Goal: Information Seeking & Learning: Learn about a topic

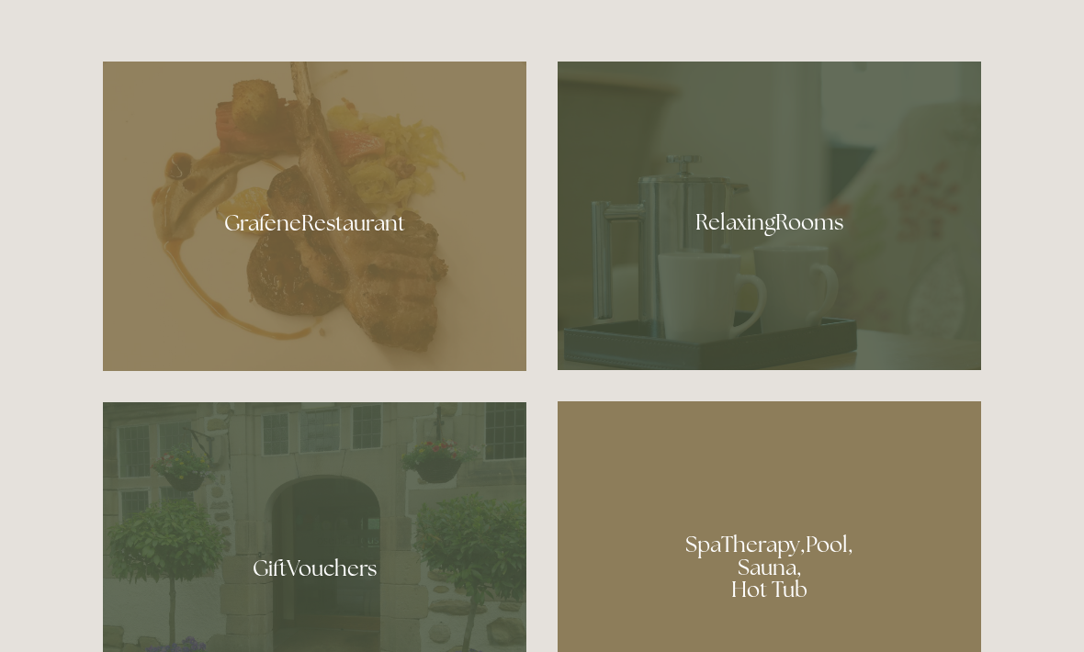
scroll to position [1065, 0]
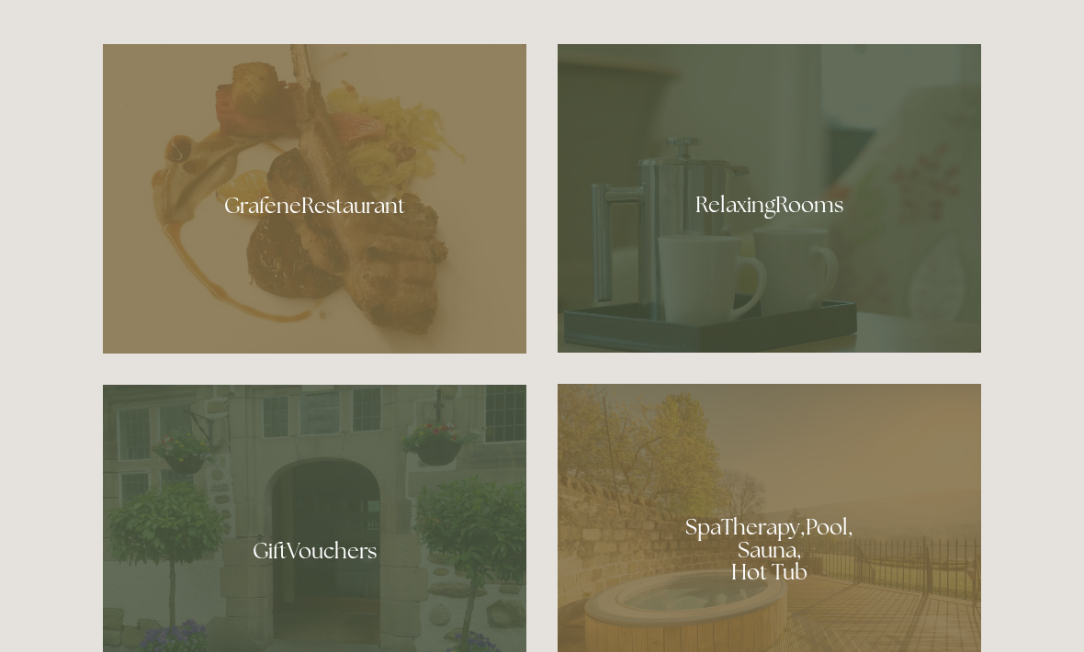
click at [781, 269] on div at bounding box center [768, 198] width 423 height 309
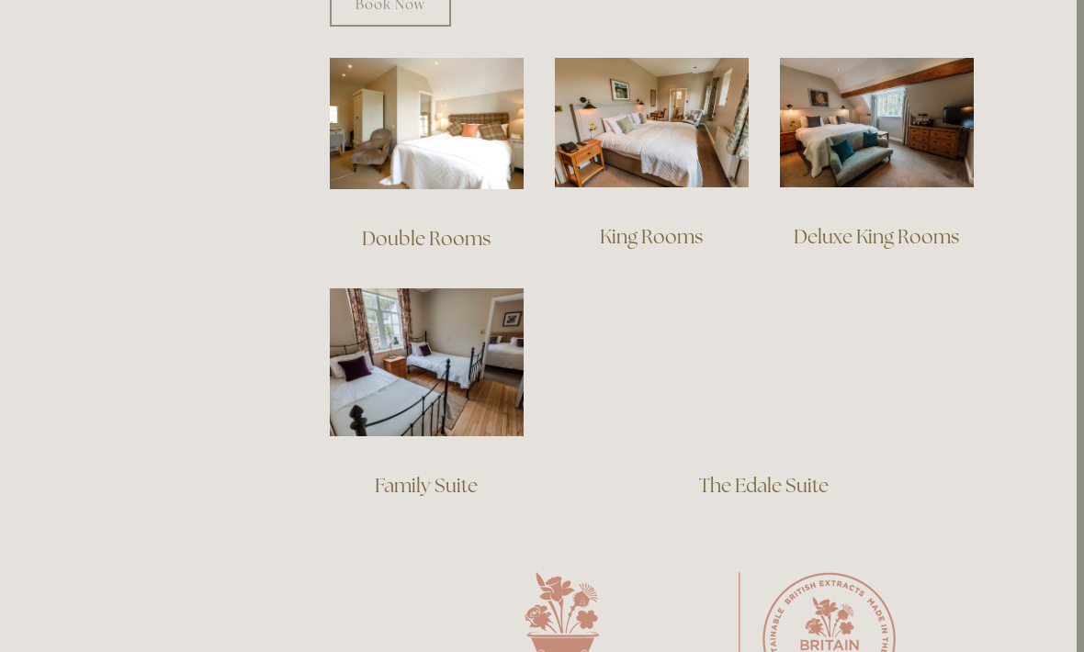
scroll to position [1292, 7]
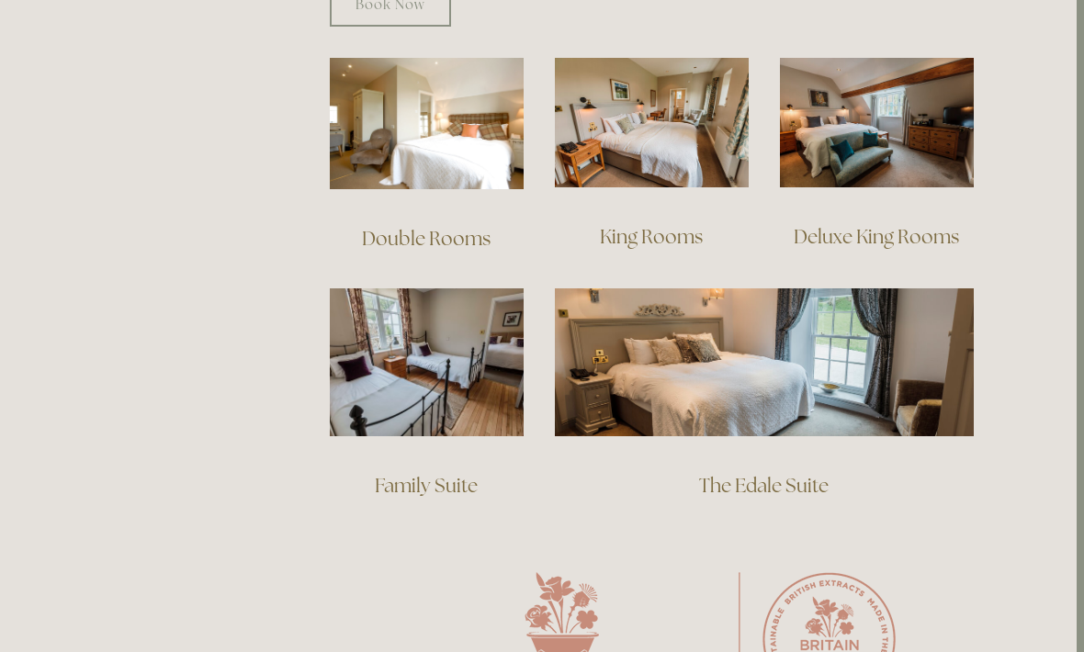
click at [712, 155] on img at bounding box center [652, 122] width 194 height 129
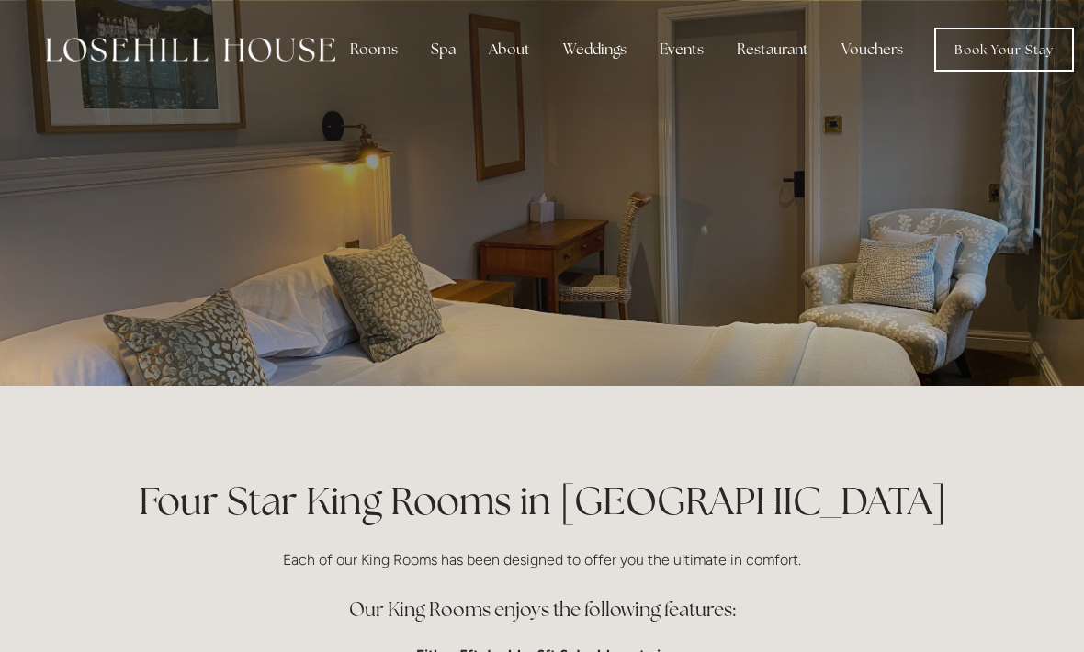
click at [378, 66] on div "Rooms" at bounding box center [373, 49] width 77 height 37
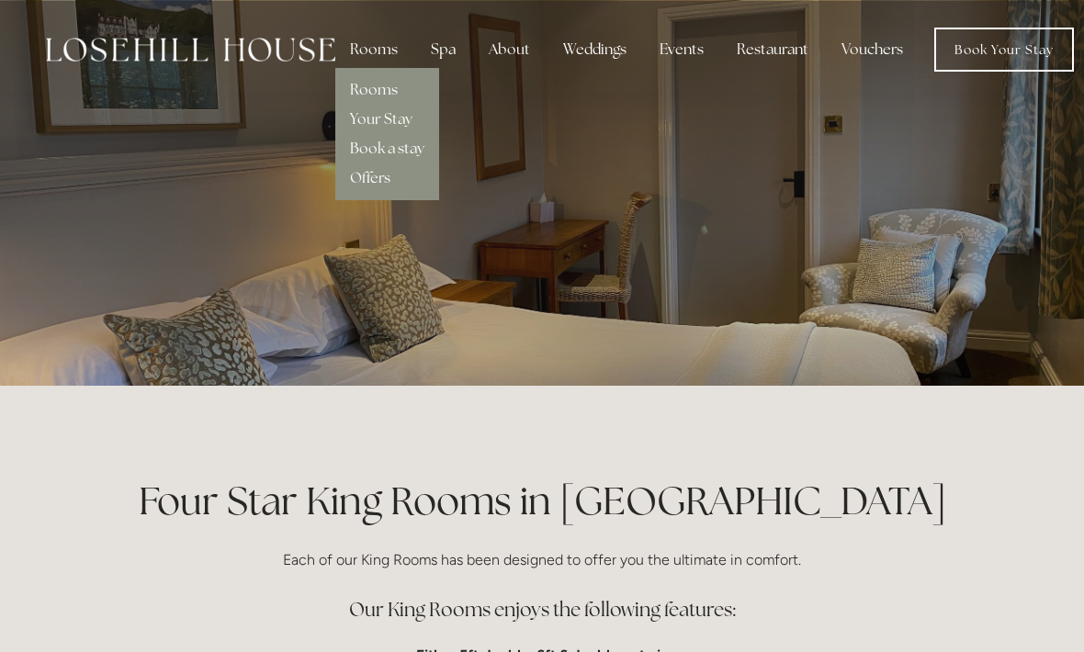
click at [444, 62] on div "Spa" at bounding box center [443, 49] width 54 height 37
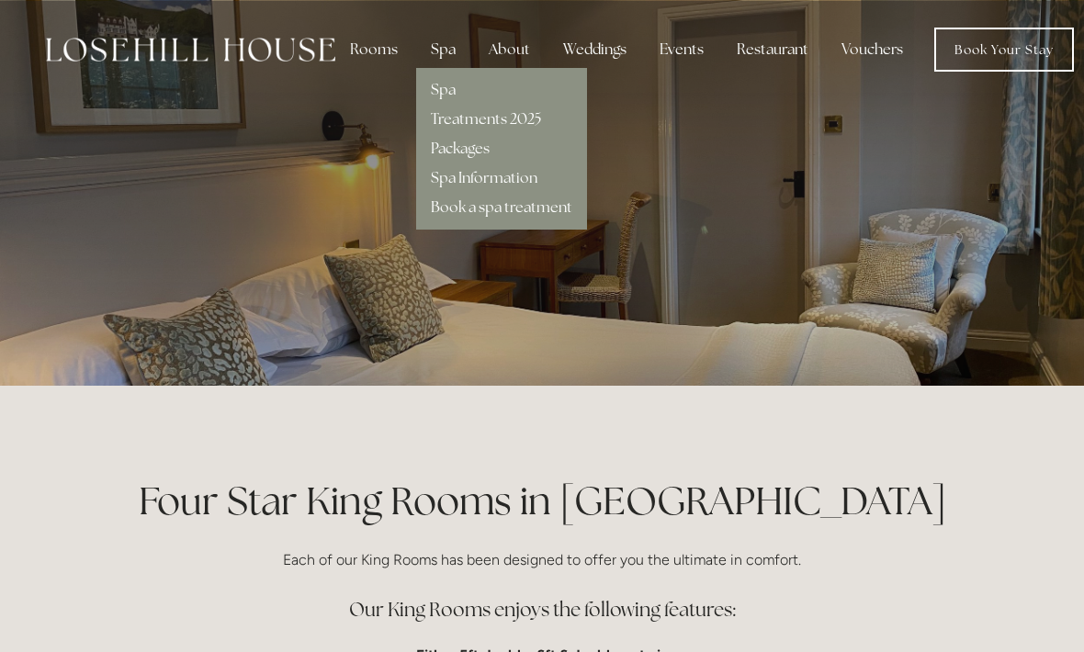
click at [682, 178] on p at bounding box center [541, 192] width 819 height 73
click at [766, 54] on div "Restaurant" at bounding box center [772, 49] width 101 height 37
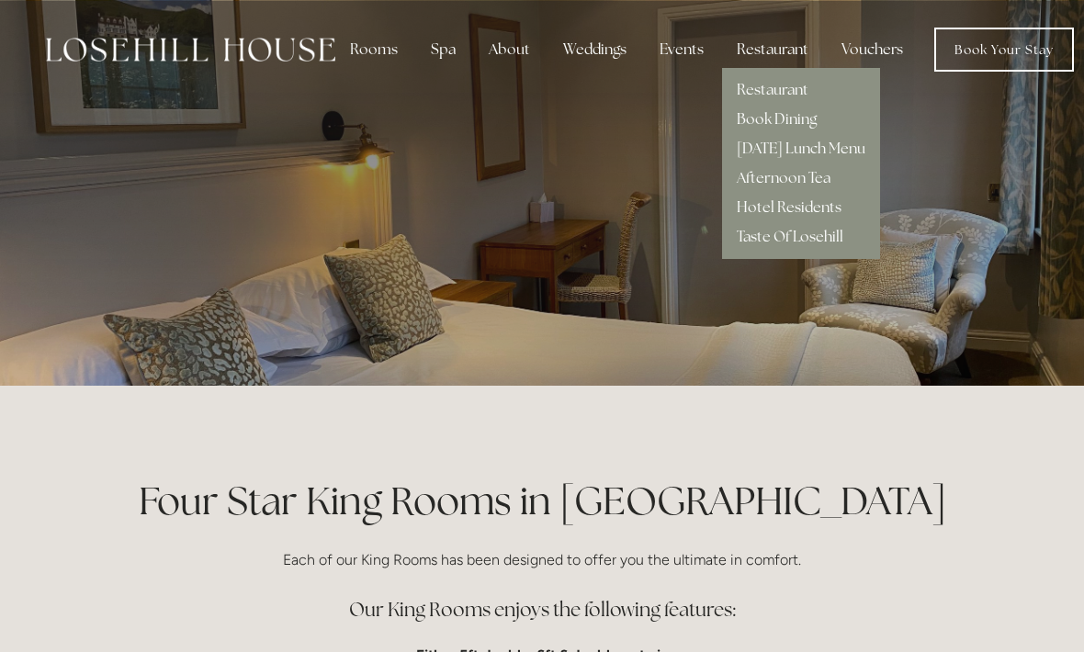
click at [804, 234] on link "Taste Of Losehill" at bounding box center [789, 236] width 107 height 19
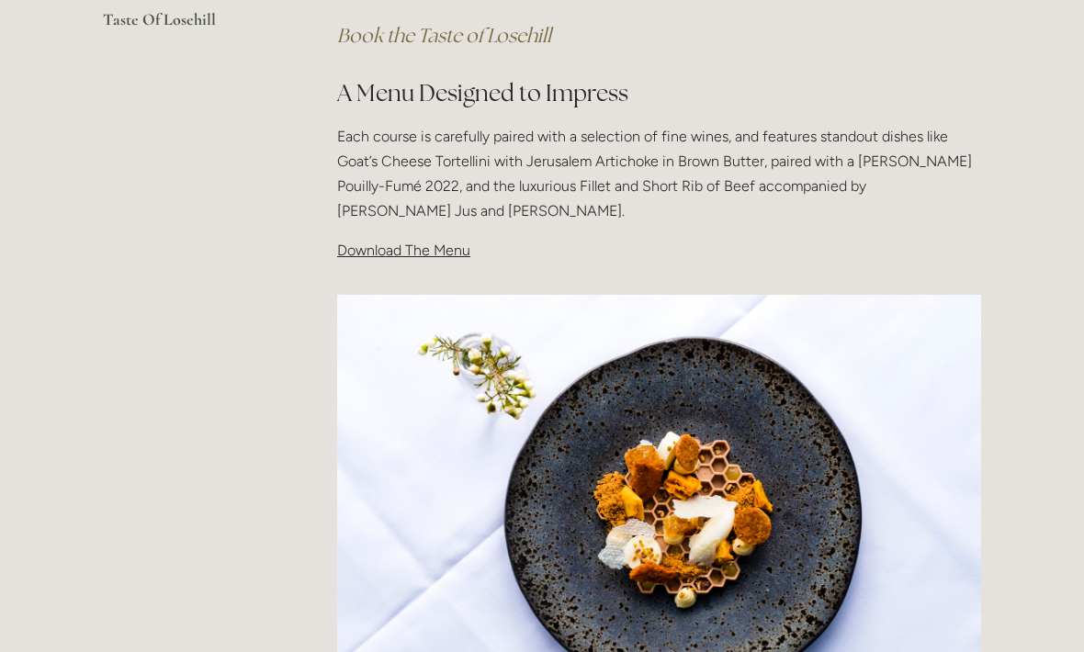
scroll to position [567, 0]
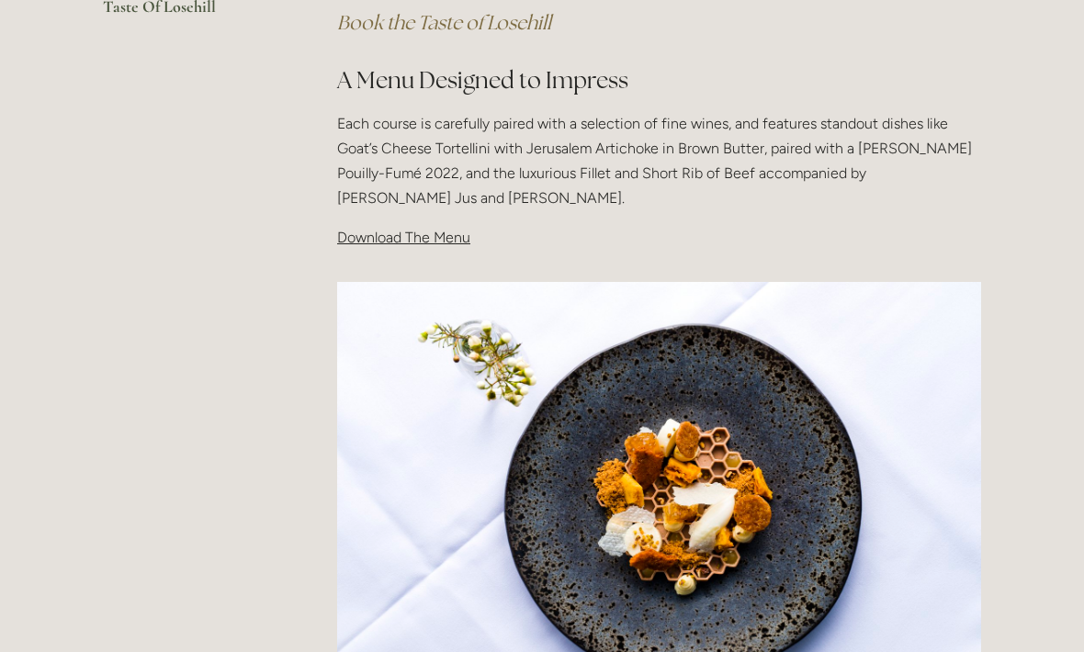
click at [414, 238] on span "Download The Menu" at bounding box center [403, 237] width 133 height 17
click at [405, 238] on span "Download The Menu" at bounding box center [403, 237] width 133 height 17
click at [401, 240] on span "Download The Menu" at bounding box center [403, 237] width 133 height 17
click at [400, 244] on p "Download The Menu" at bounding box center [659, 237] width 644 height 25
click at [402, 242] on span "Download The Menu" at bounding box center [403, 237] width 133 height 17
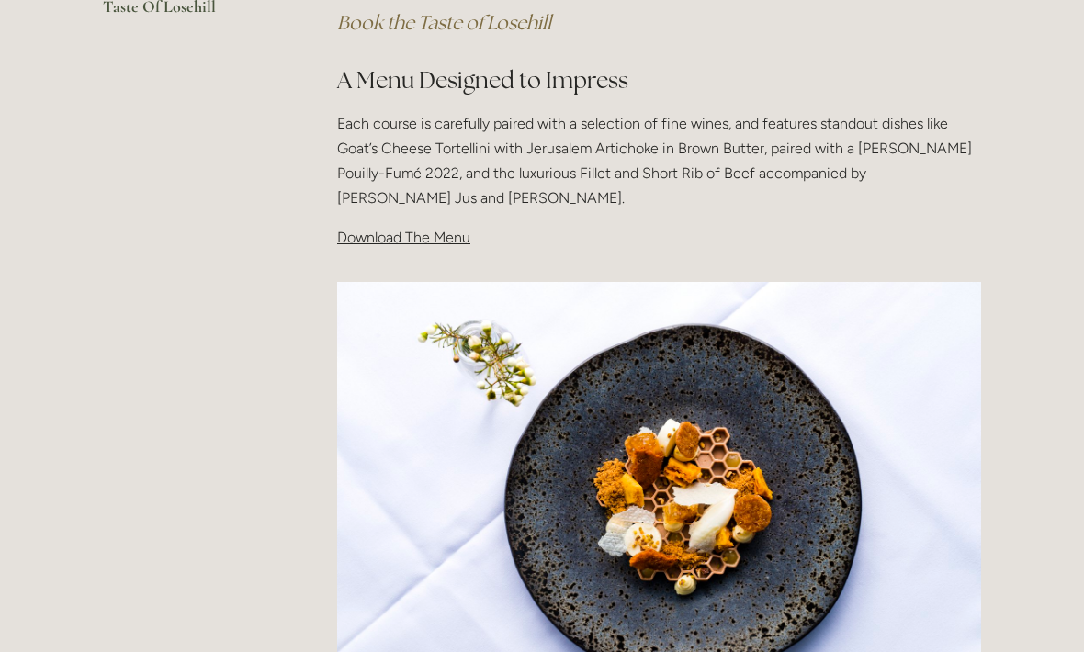
click at [403, 243] on p "Download The Menu" at bounding box center [659, 237] width 644 height 25
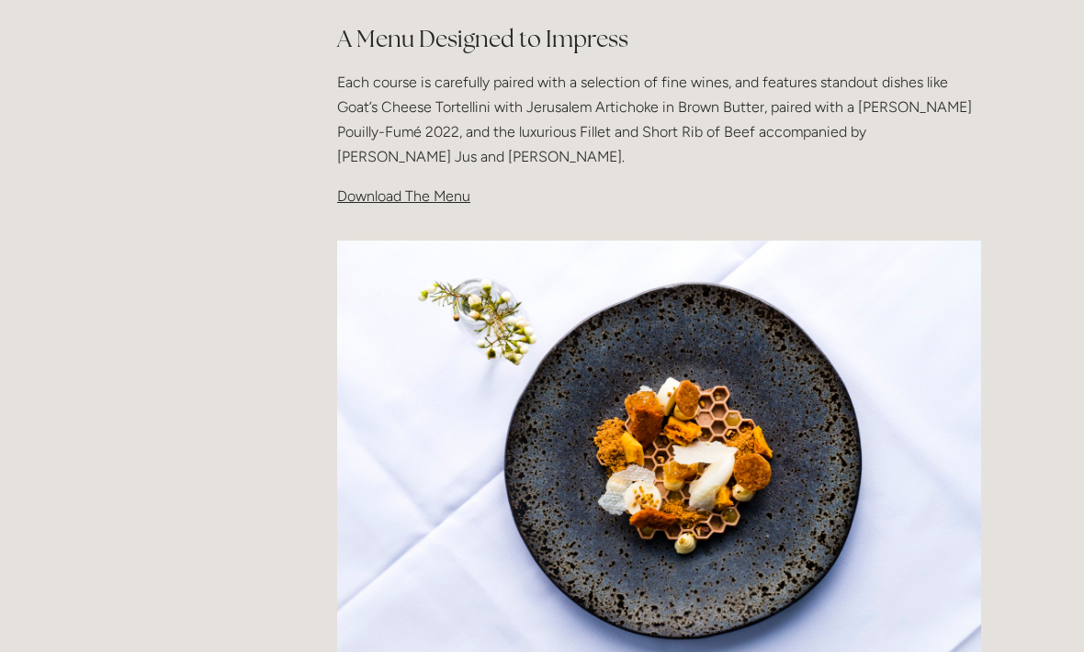
scroll to position [608, 0]
click at [392, 195] on span "Download The Menu" at bounding box center [403, 195] width 133 height 17
click at [435, 197] on span "Download The Menu" at bounding box center [403, 195] width 133 height 17
click at [425, 192] on span "Download The Menu" at bounding box center [403, 195] width 133 height 17
click at [415, 194] on span "Download The Menu" at bounding box center [403, 195] width 133 height 17
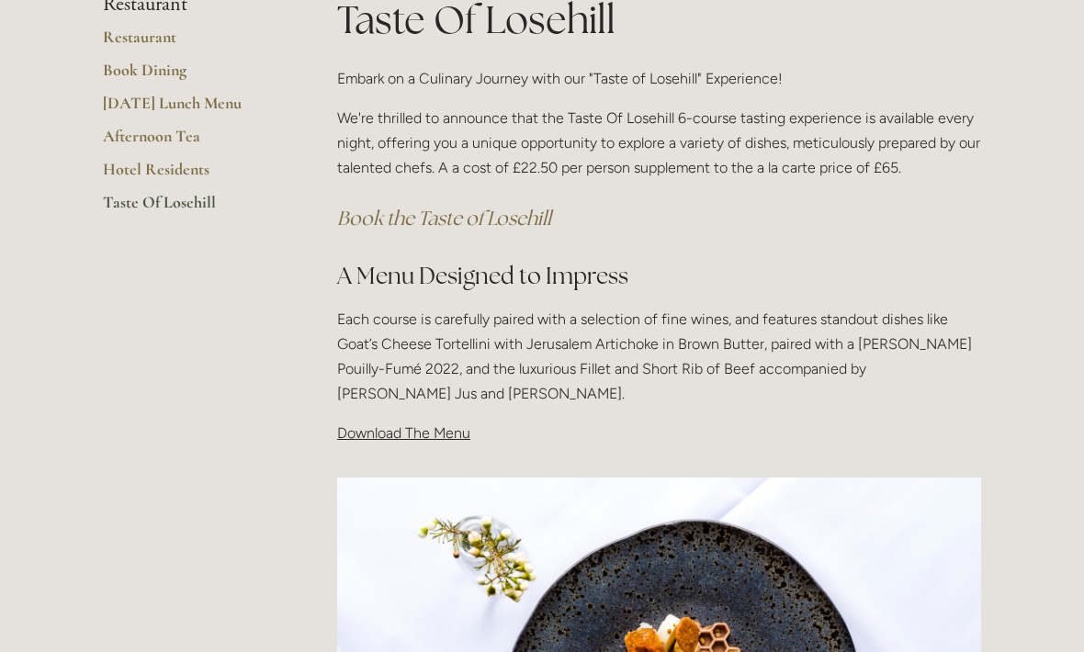
scroll to position [371, 0]
click at [384, 426] on span "Download The Menu" at bounding box center [403, 432] width 133 height 17
click at [408, 442] on p "Download The Menu" at bounding box center [659, 433] width 644 height 25
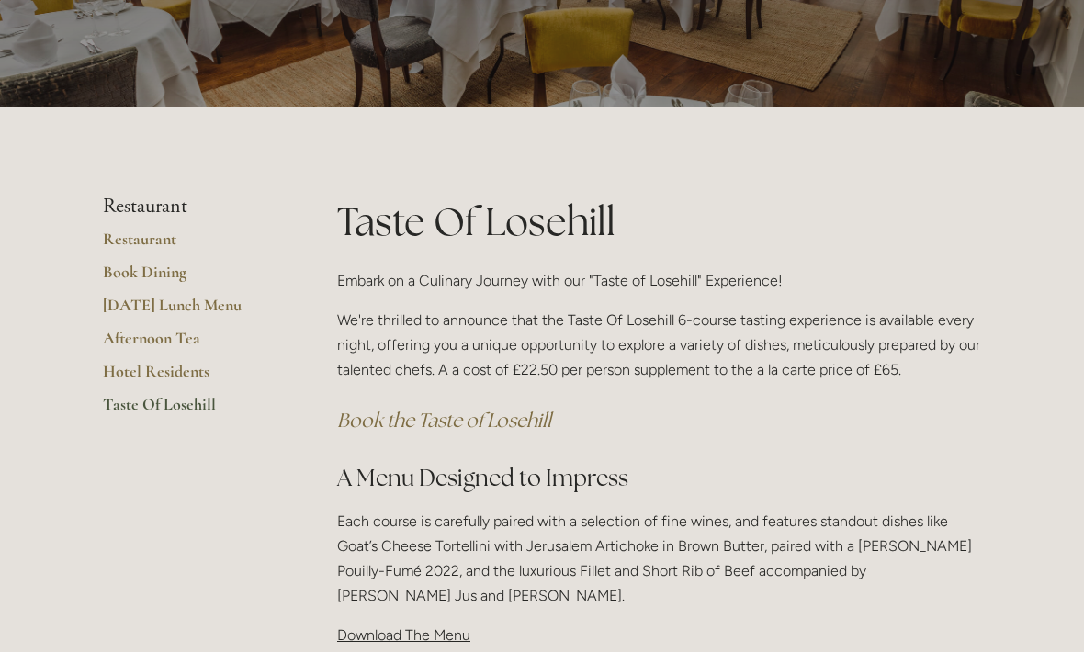
scroll to position [166, 0]
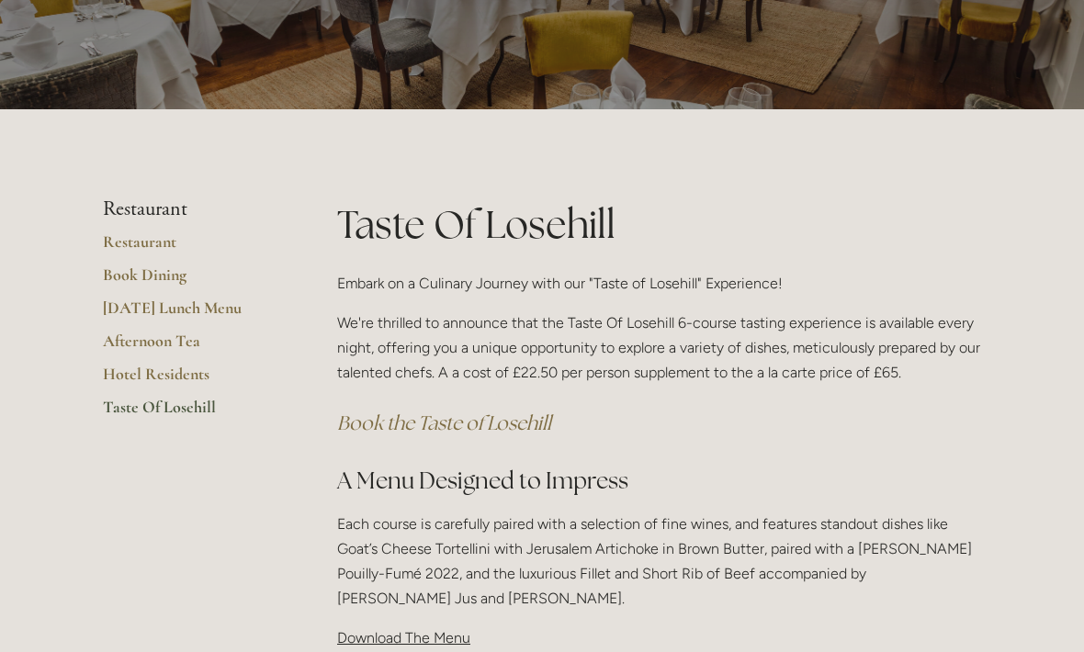
click at [121, 373] on link "Hotel Residents" at bounding box center [190, 380] width 175 height 33
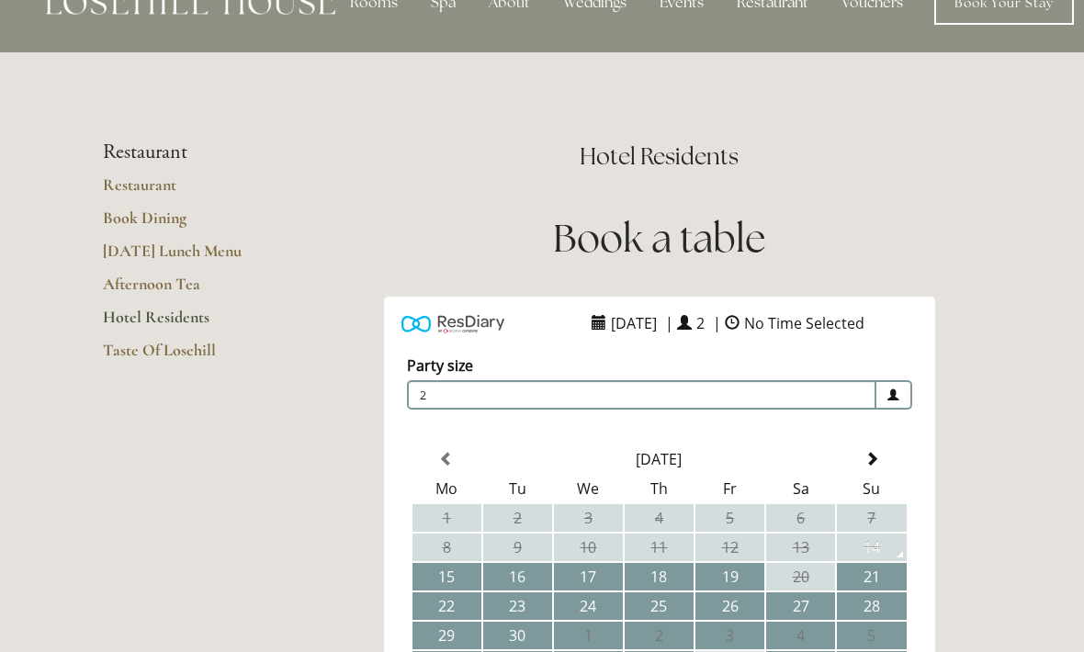
scroll to position [11, 0]
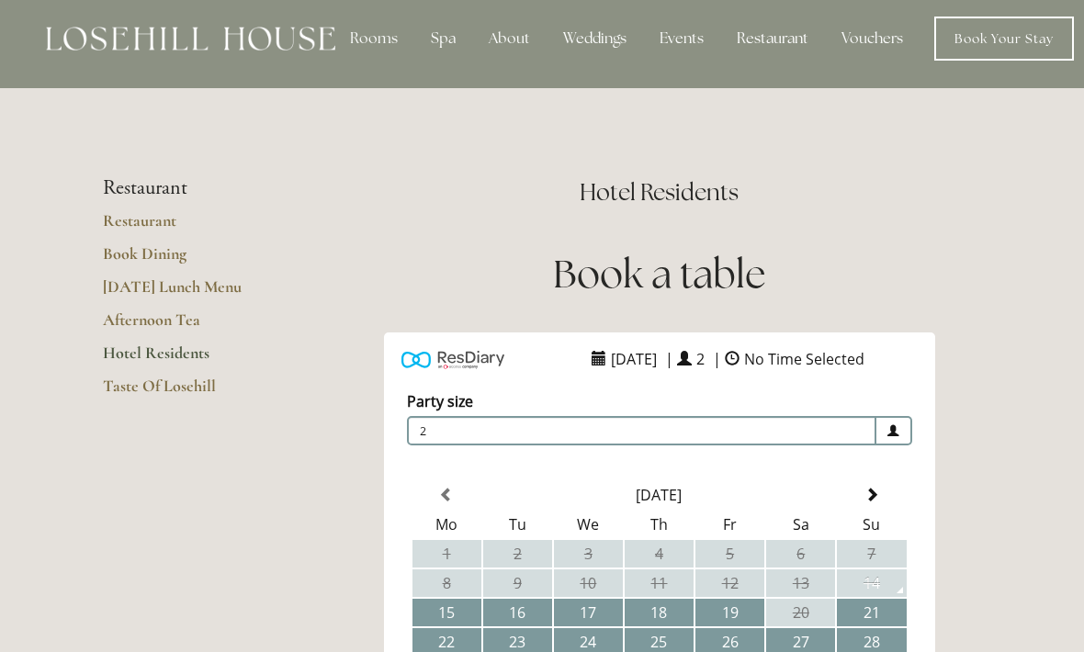
click at [134, 219] on link "Restaurant" at bounding box center [190, 226] width 175 height 33
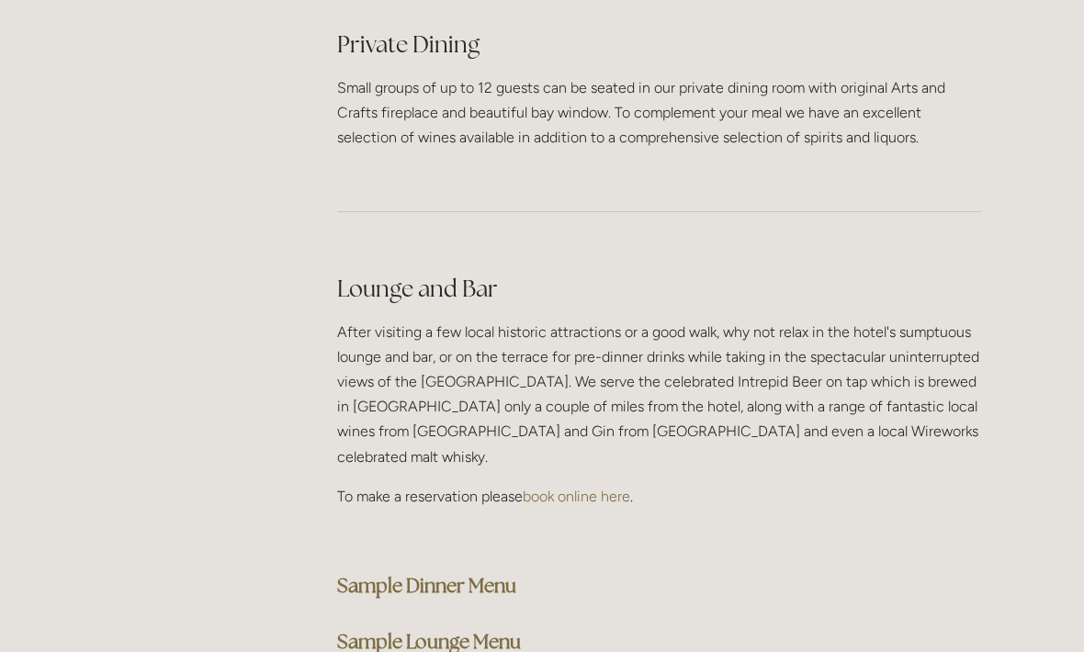
scroll to position [4463, 0]
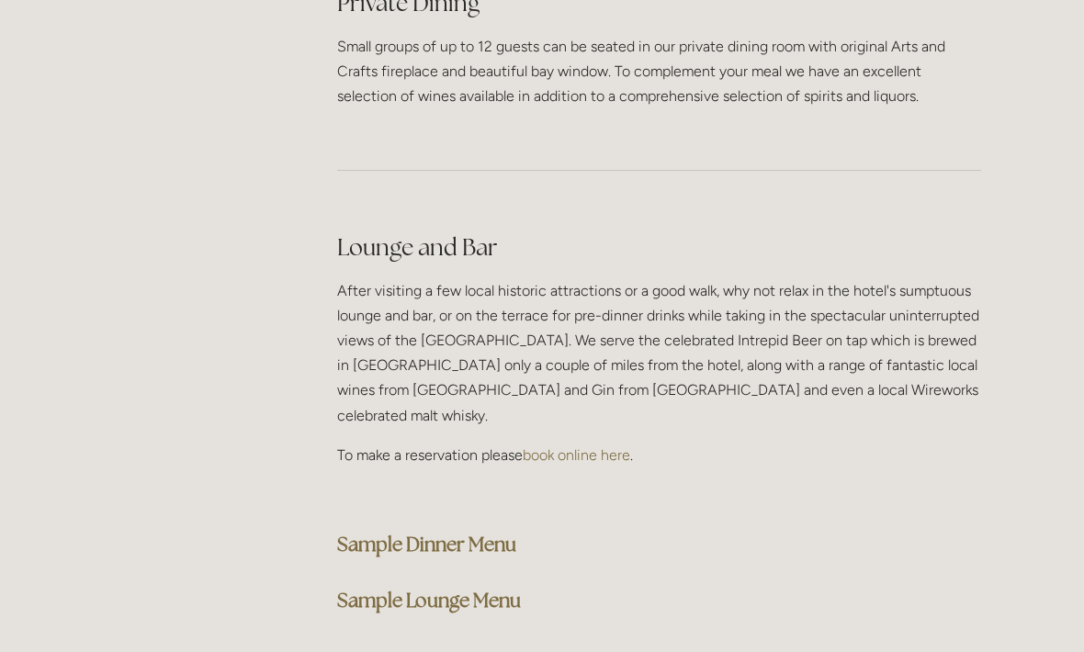
click at [373, 532] on strong "Sample Dinner Menu" at bounding box center [426, 544] width 179 height 25
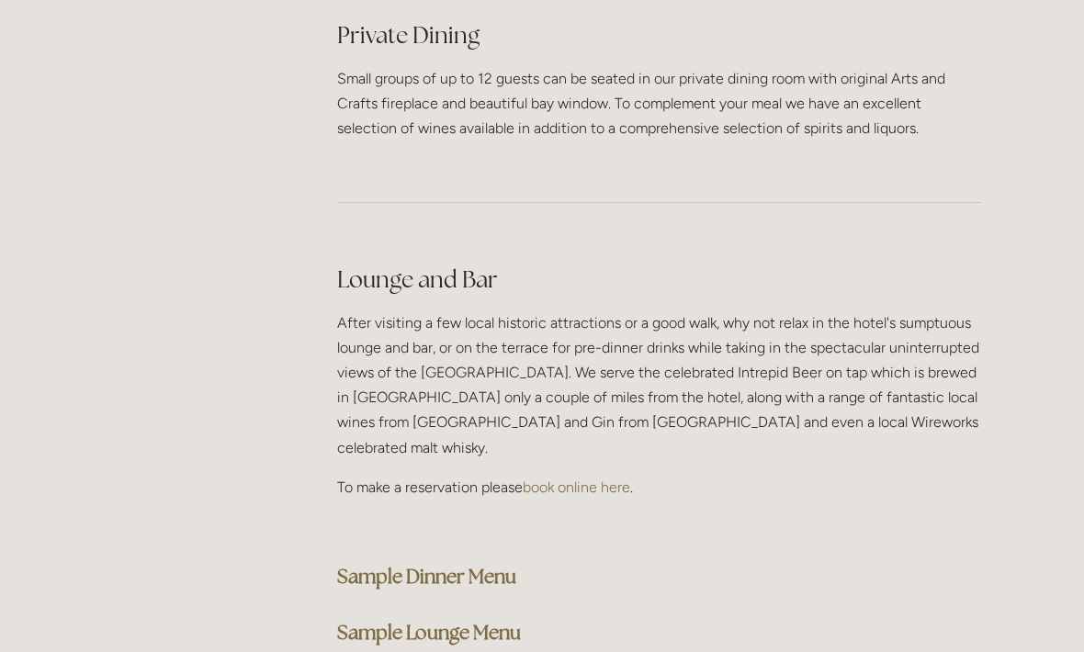
scroll to position [4403, 0]
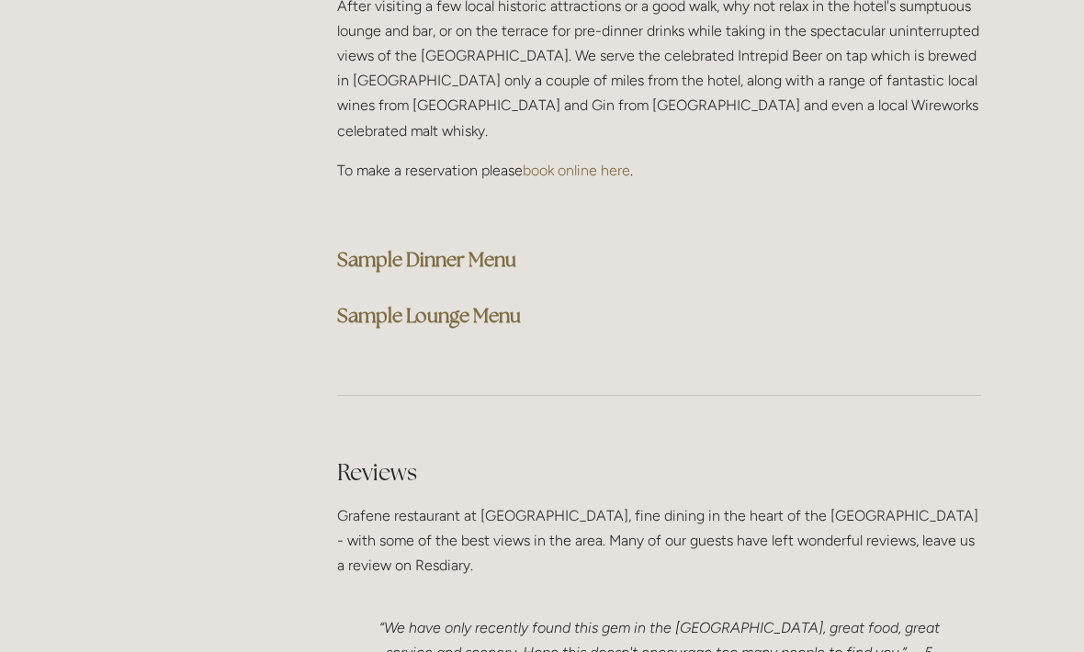
scroll to position [4747, 0]
click at [386, 247] on strong "Sample Dinner Menu" at bounding box center [426, 259] width 179 height 25
click at [395, 303] on strong "Sample Lounge Menu" at bounding box center [429, 315] width 184 height 25
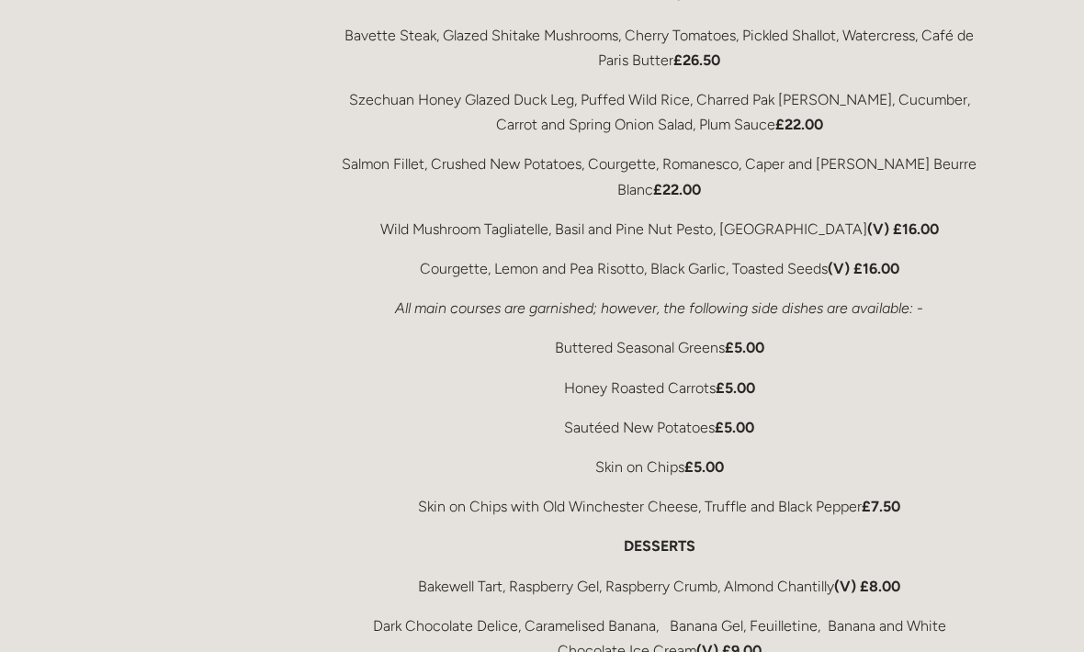
scroll to position [3444, 0]
